Goal: Find specific page/section

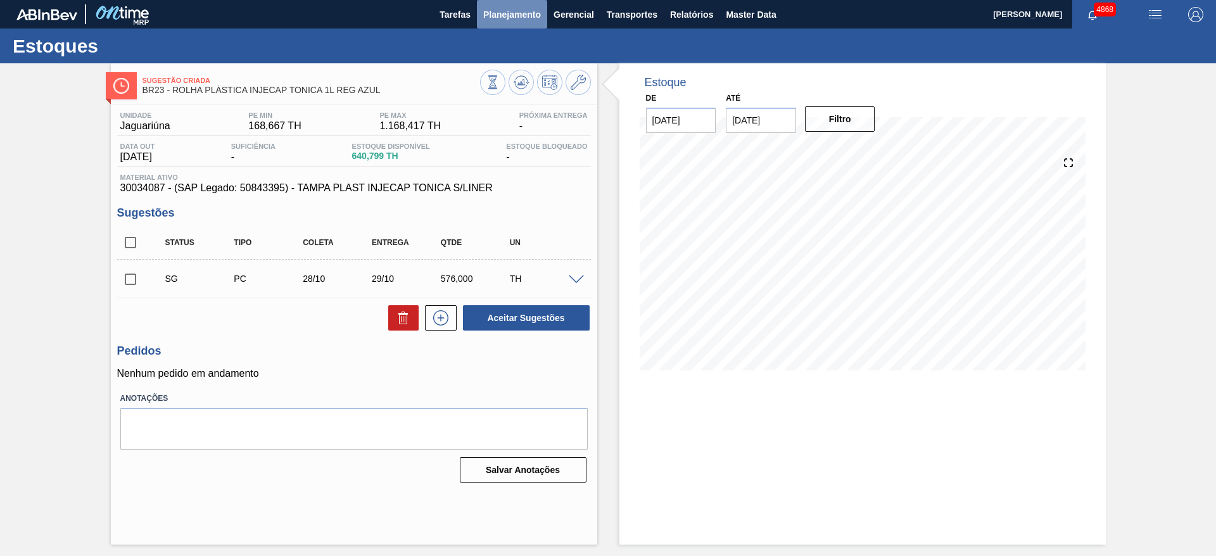
click at [502, 24] on button "Planejamento" at bounding box center [512, 14] width 70 height 28
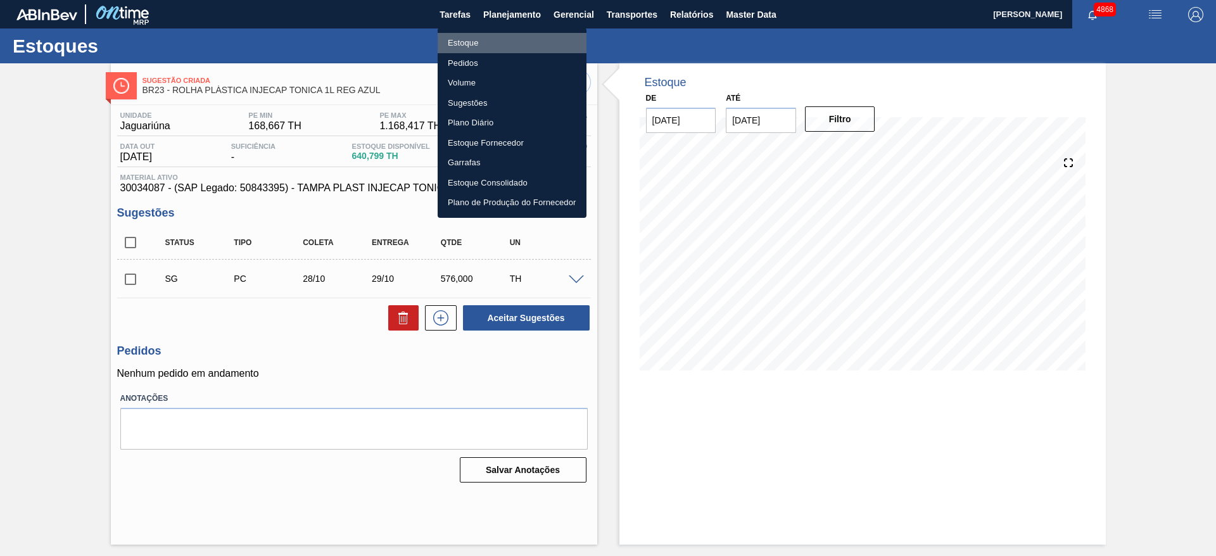
click at [502, 37] on li "Estoque" at bounding box center [512, 43] width 149 height 20
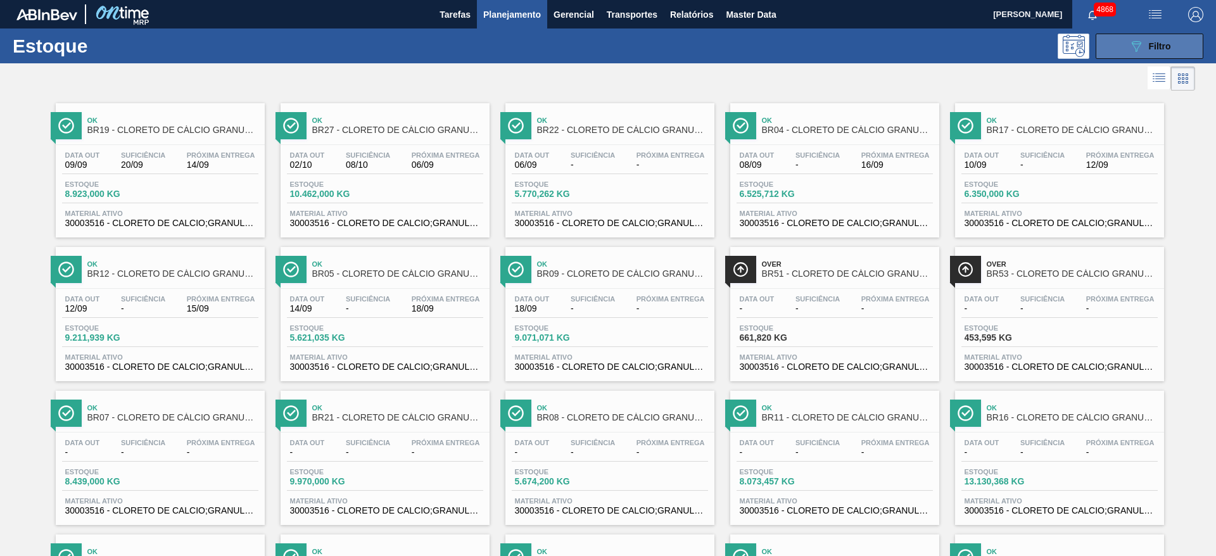
click at [1125, 42] on button "089F7B8B-B2A5-4AFE-B5C0-19BA573D28AC Filtro" at bounding box center [1149, 46] width 108 height 25
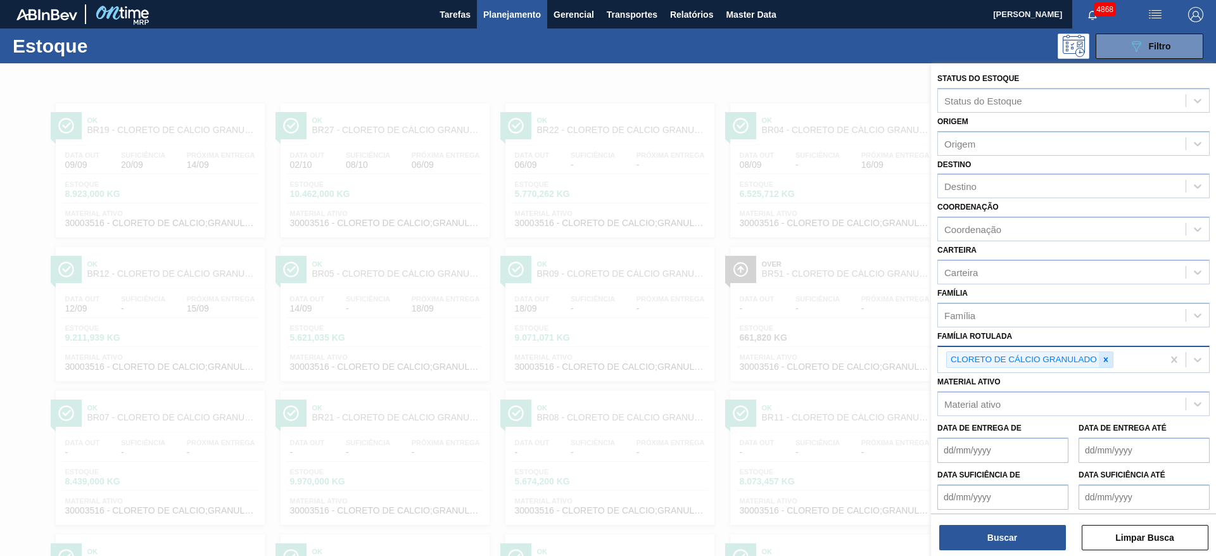
click at [1108, 355] on icon at bounding box center [1105, 359] width 9 height 9
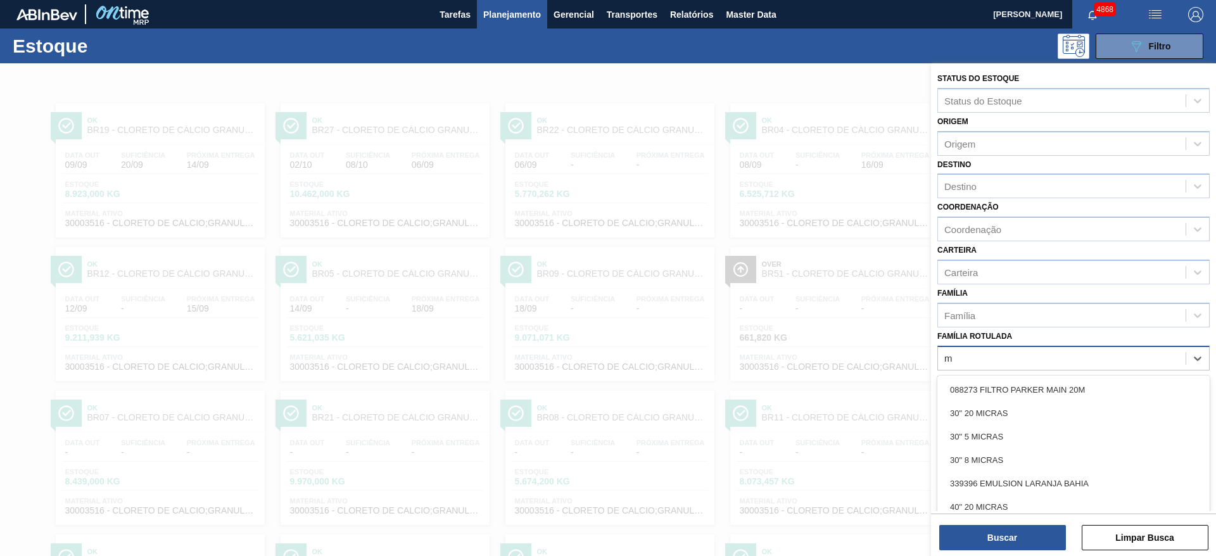
scroll to position [15, 0]
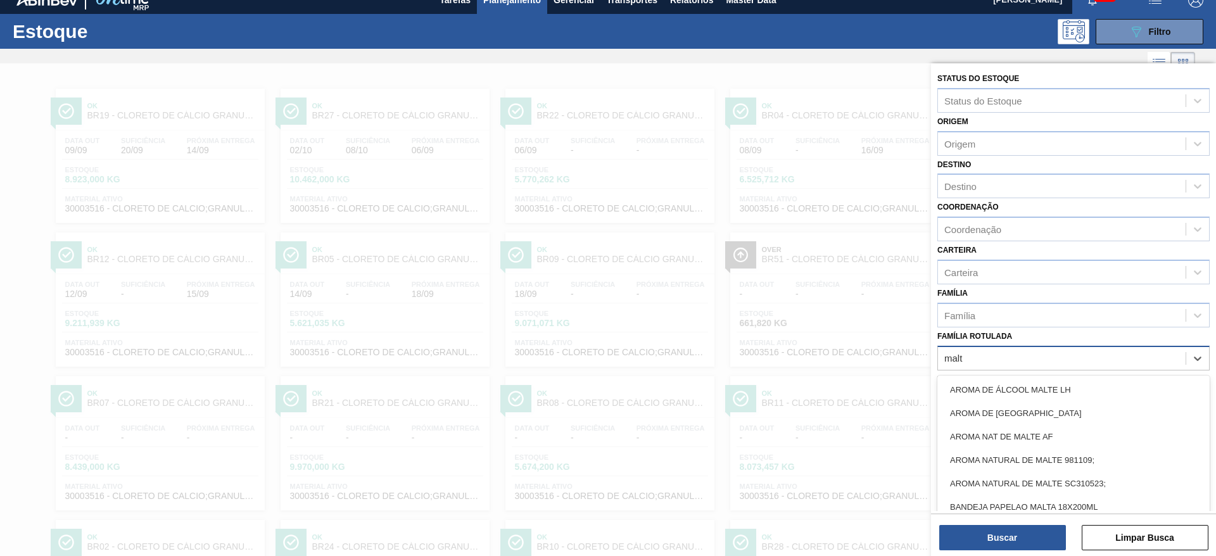
type Rotulada "malto"
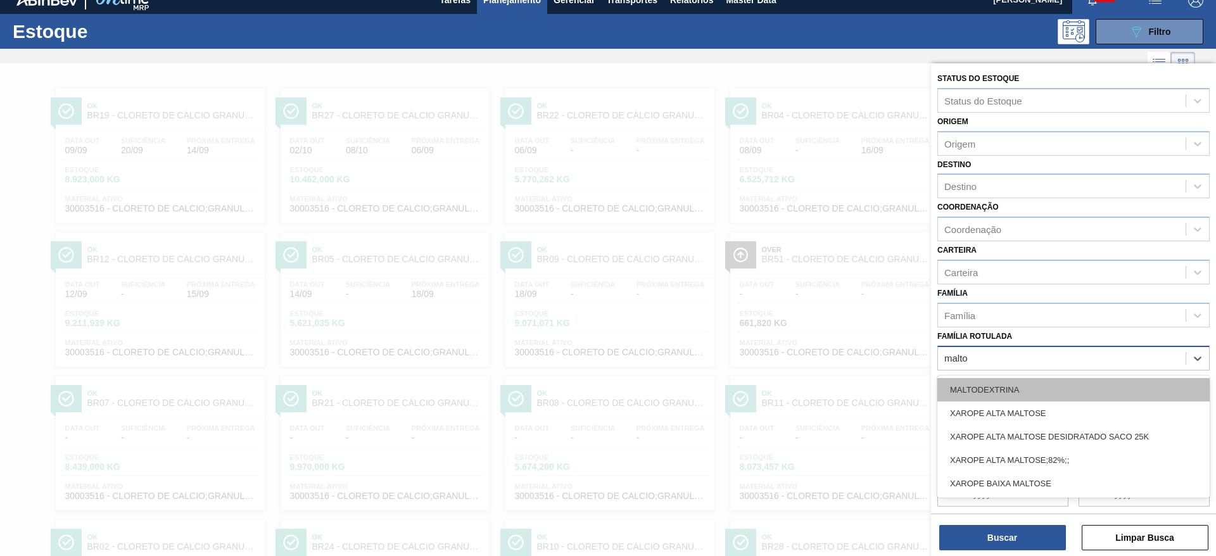
click at [1114, 384] on div "MALTODEXTRINA" at bounding box center [1073, 389] width 272 height 23
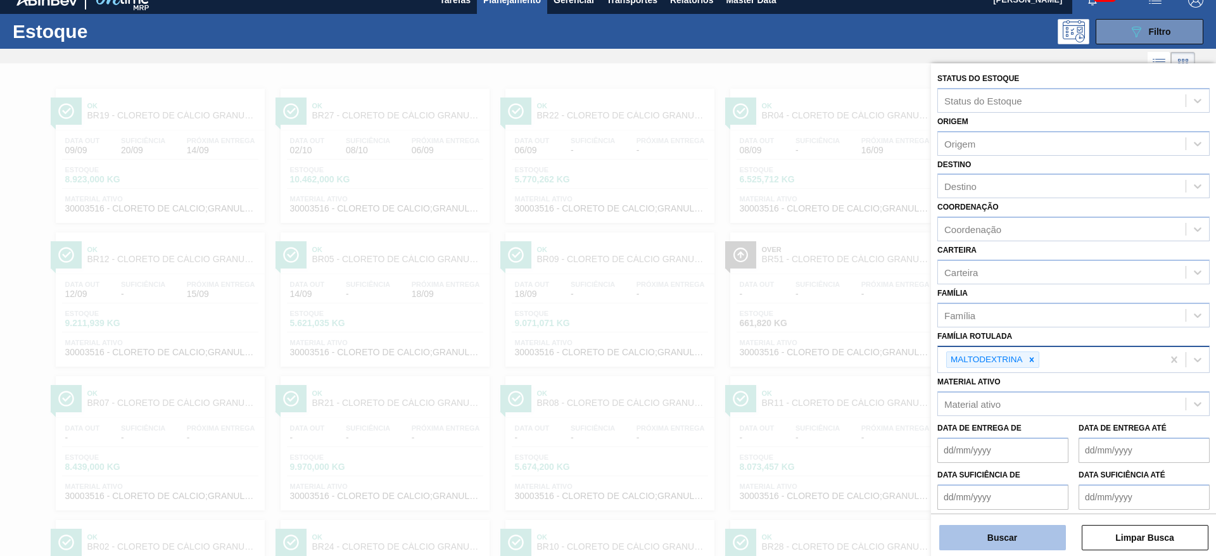
click at [1032, 549] on button "Buscar" at bounding box center [1002, 537] width 127 height 25
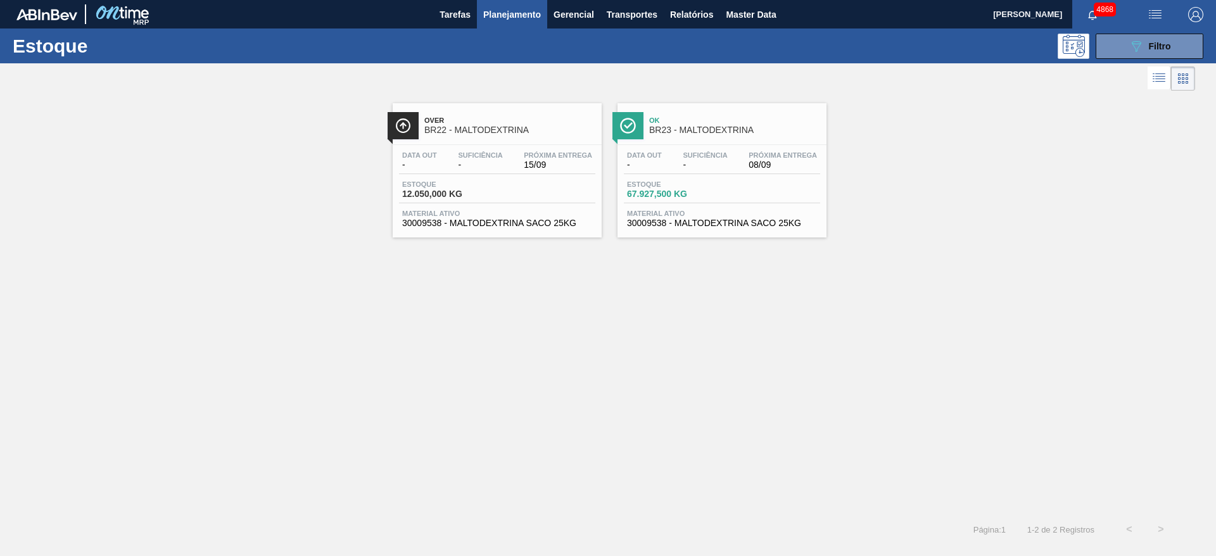
click at [546, 184] on div "Estoque 12.050,000 KG" at bounding box center [497, 191] width 196 height 23
